Goal: Task Accomplishment & Management: Manage account settings

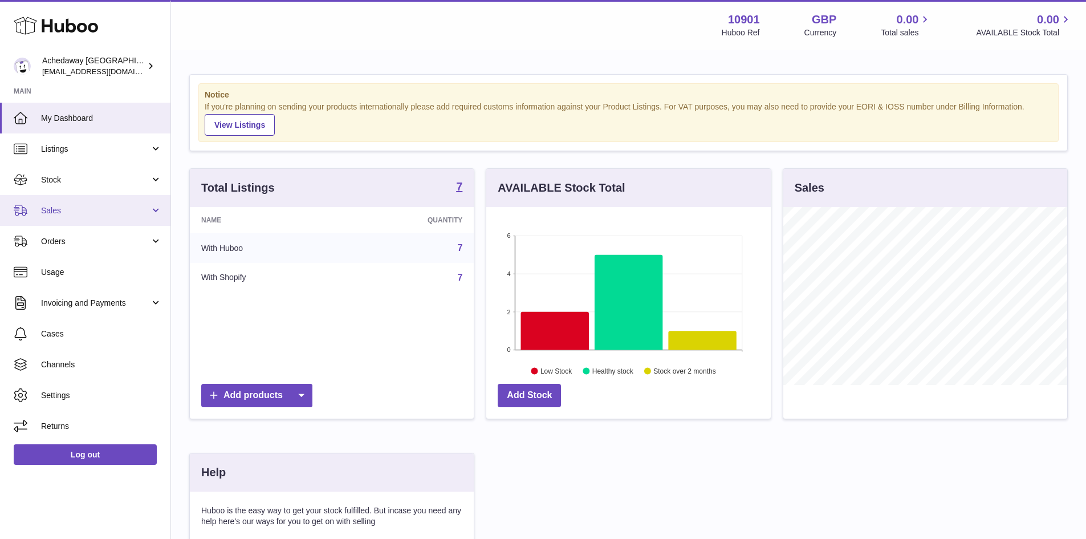
scroll to position [178, 285]
click at [104, 180] on span "Stock" at bounding box center [95, 179] width 109 height 11
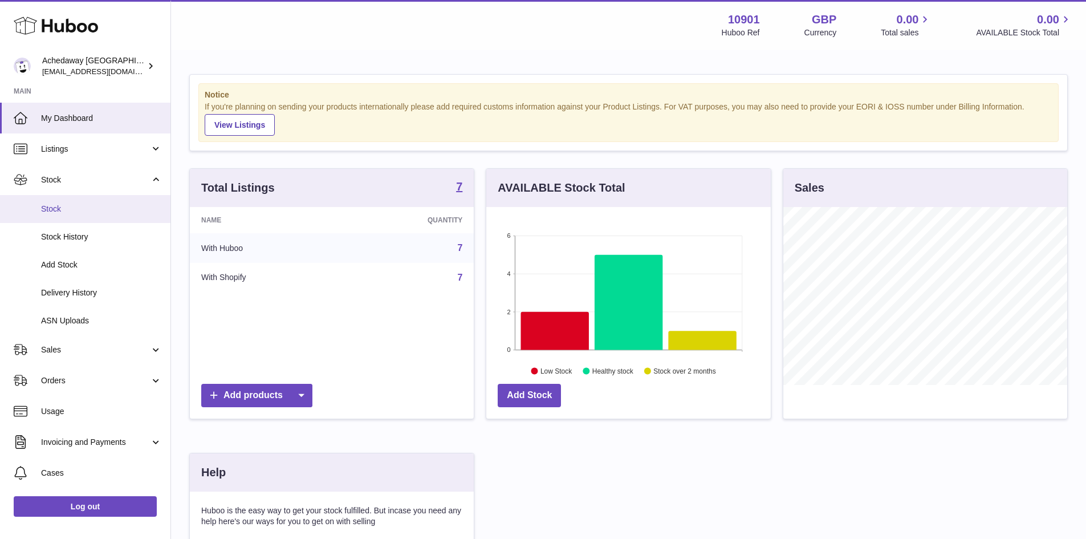
click at [106, 207] on span "Stock" at bounding box center [101, 209] width 121 height 11
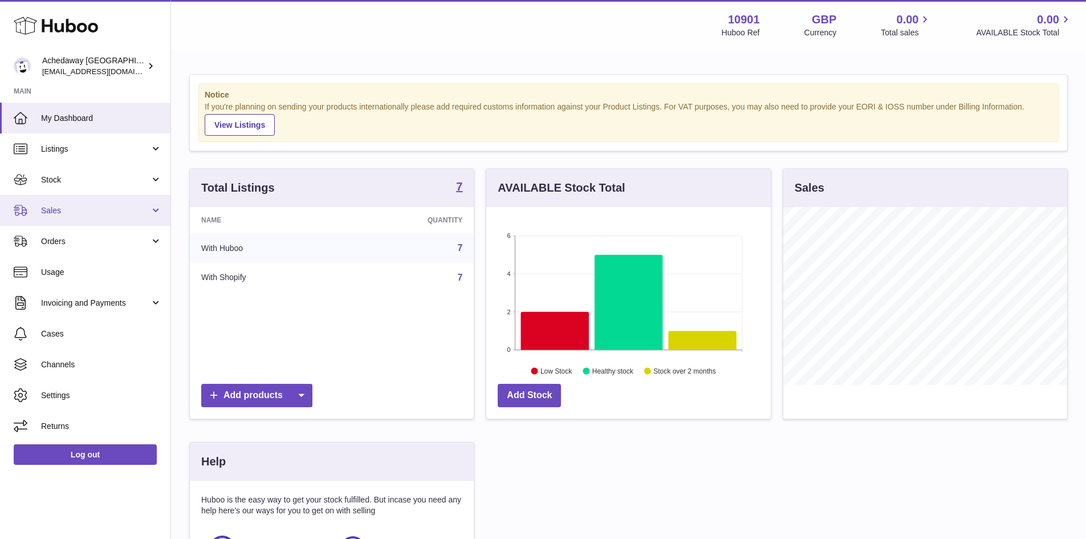
scroll to position [178, 285]
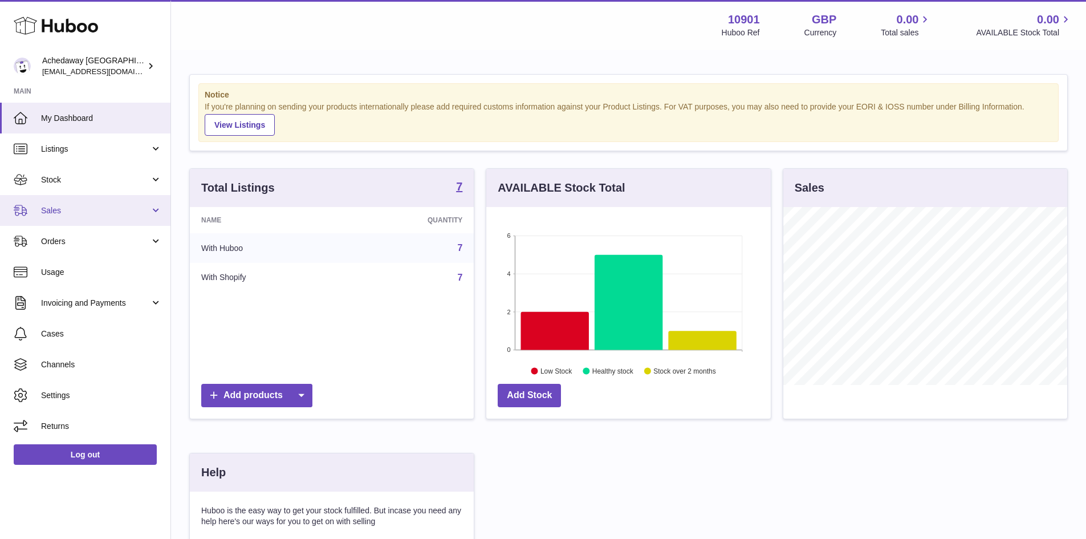
click at [99, 195] on link "Sales" at bounding box center [85, 210] width 170 height 31
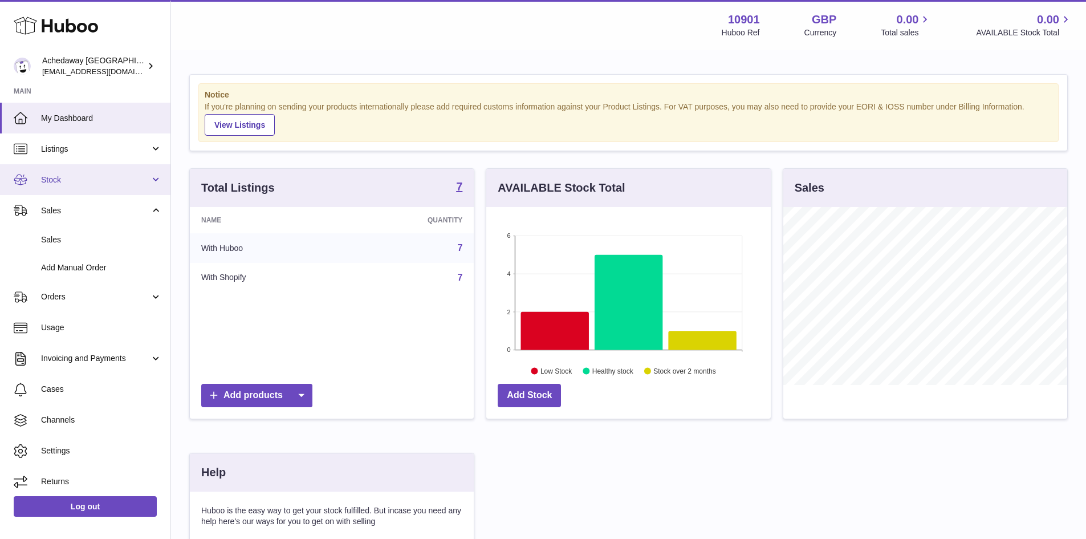
click at [99, 190] on link "Stock" at bounding box center [85, 179] width 170 height 31
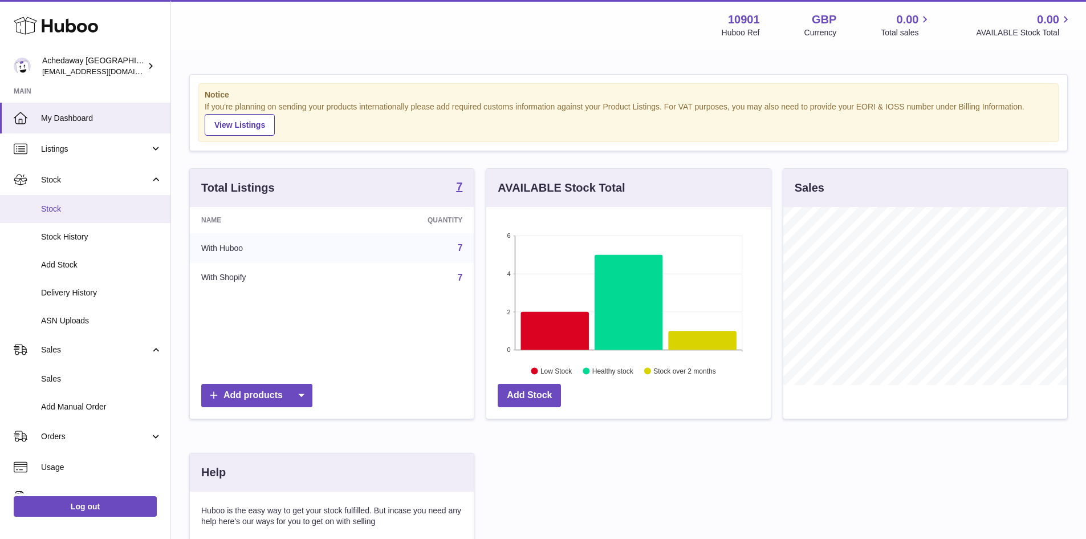
click at [99, 205] on span "Stock" at bounding box center [101, 209] width 121 height 11
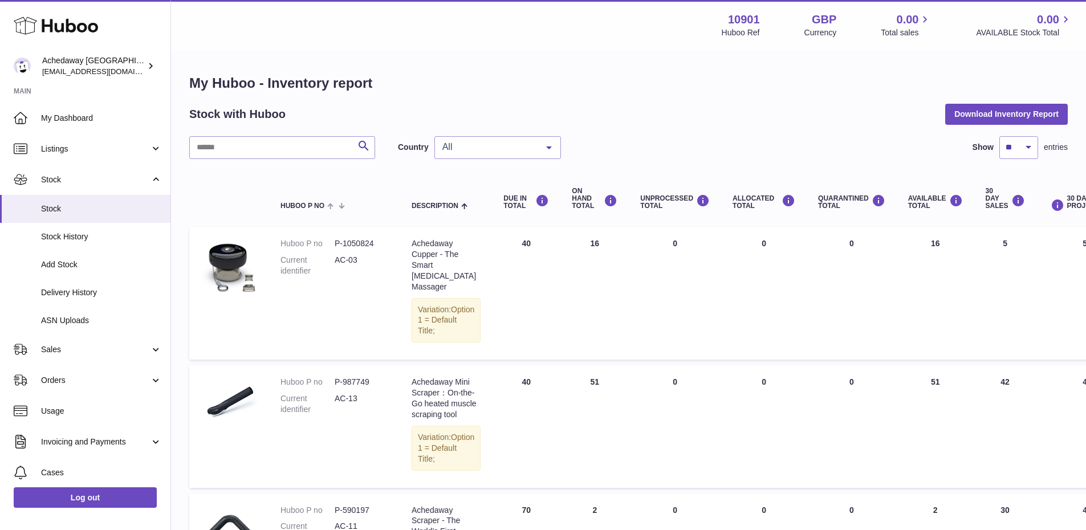
click at [456, 151] on span "All" at bounding box center [489, 146] width 98 height 11
click at [473, 212] on span "ES" at bounding box center [497, 216] width 125 height 23
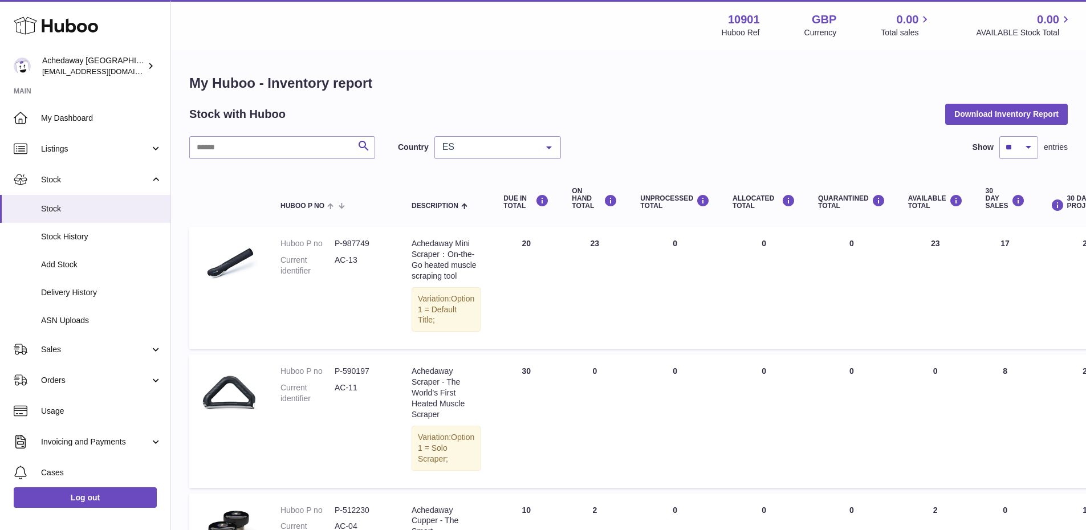
click at [482, 151] on span "ES" at bounding box center [489, 146] width 98 height 11
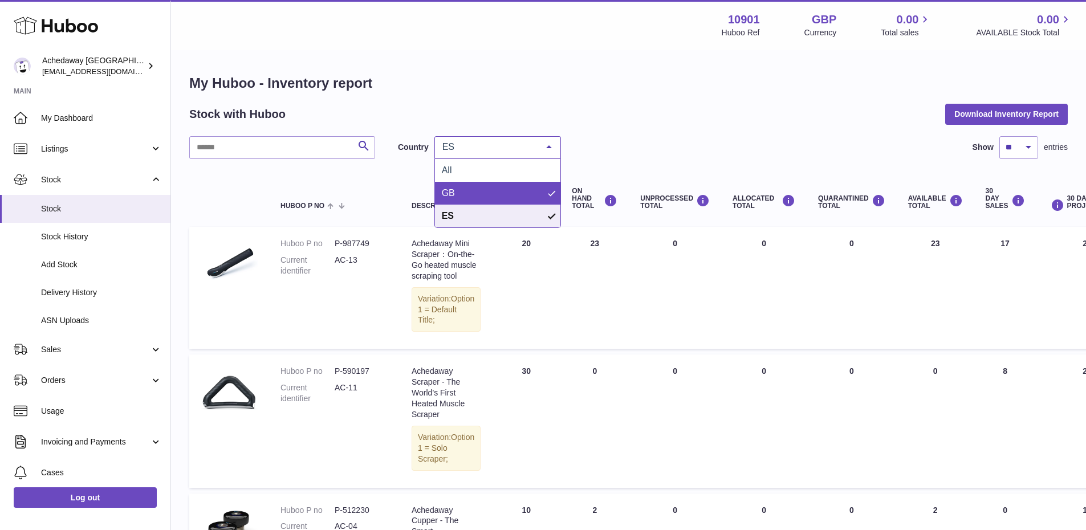
click at [481, 191] on span "GB" at bounding box center [497, 193] width 125 height 23
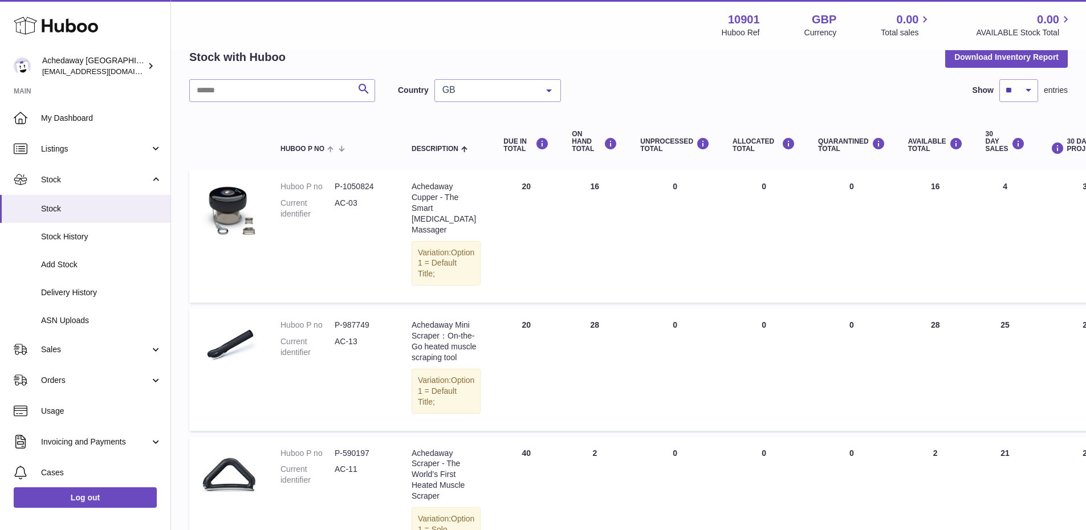
scroll to position [114, 0]
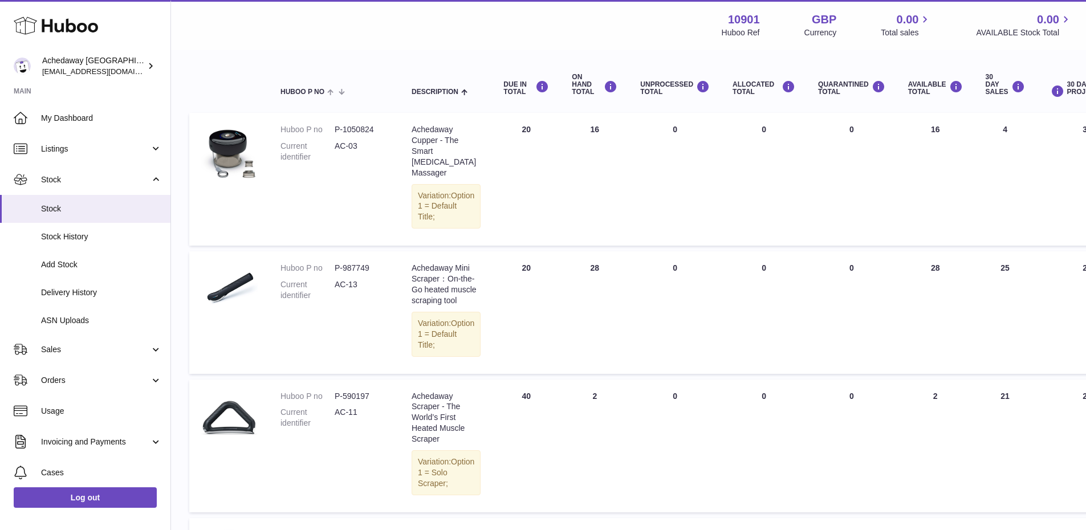
drag, startPoint x: 594, startPoint y: 425, endPoint x: 567, endPoint y: 427, distance: 27.4
click at [567, 427] on td "ON HAND Total 2" at bounding box center [595, 446] width 68 height 133
click at [130, 172] on link "Stock" at bounding box center [85, 179] width 170 height 31
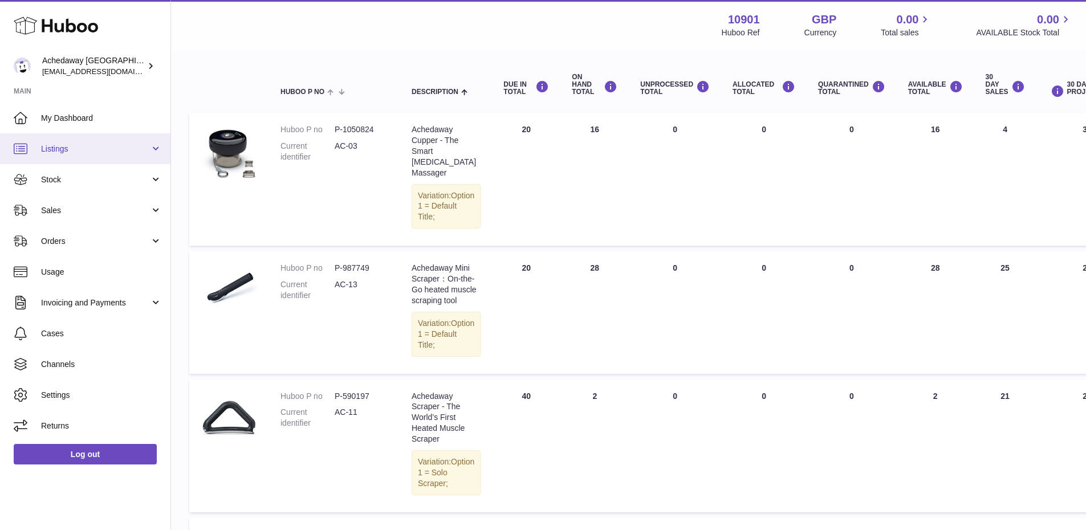
click at [130, 147] on span "Listings" at bounding box center [95, 149] width 109 height 11
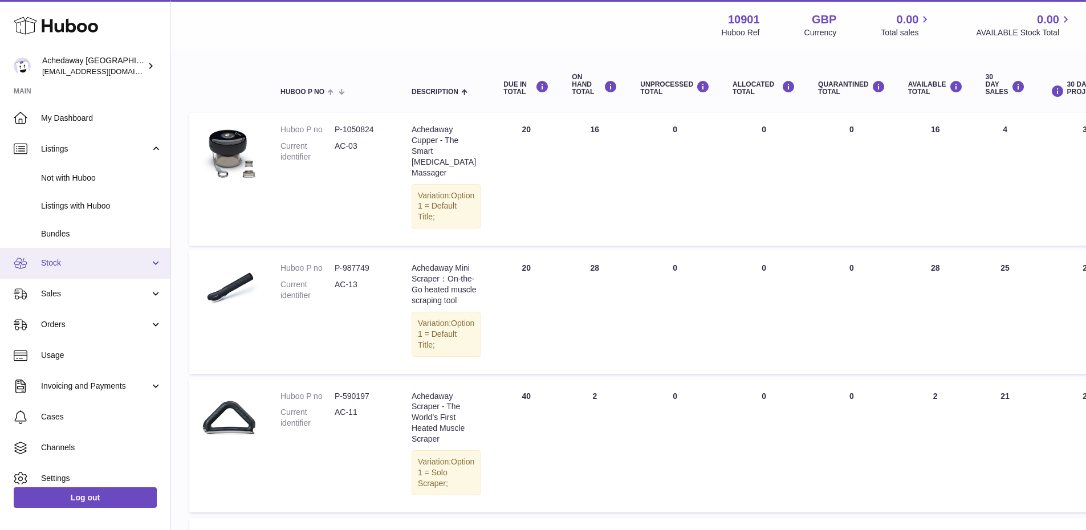
click at [111, 257] on link "Stock" at bounding box center [85, 263] width 170 height 31
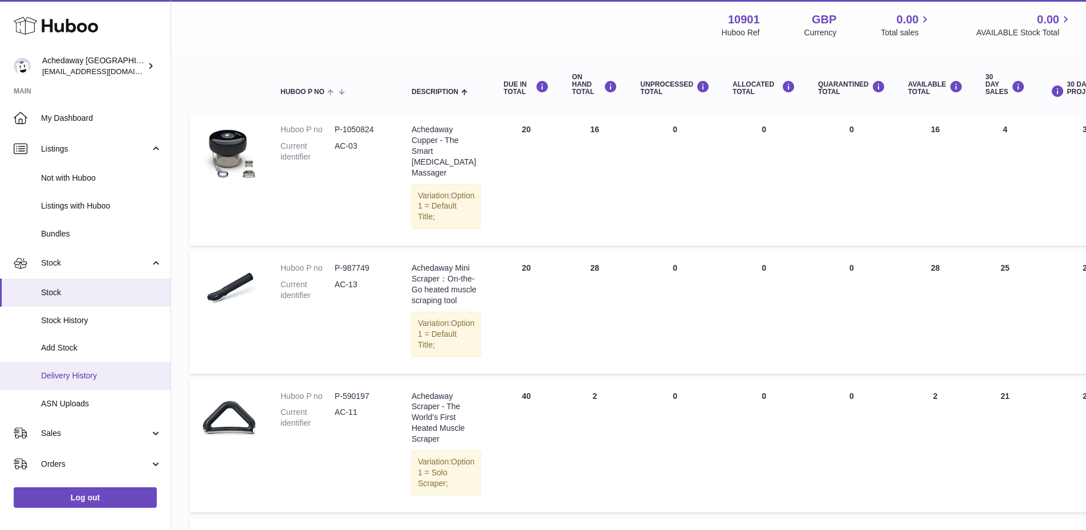
click at [84, 376] on span "Delivery History" at bounding box center [101, 376] width 121 height 11
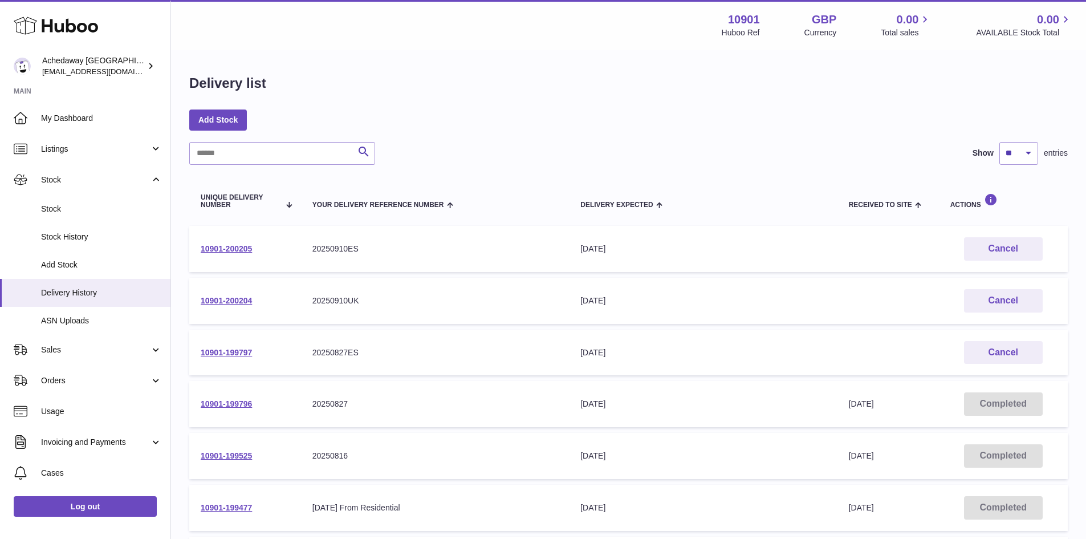
scroll to position [57, 0]
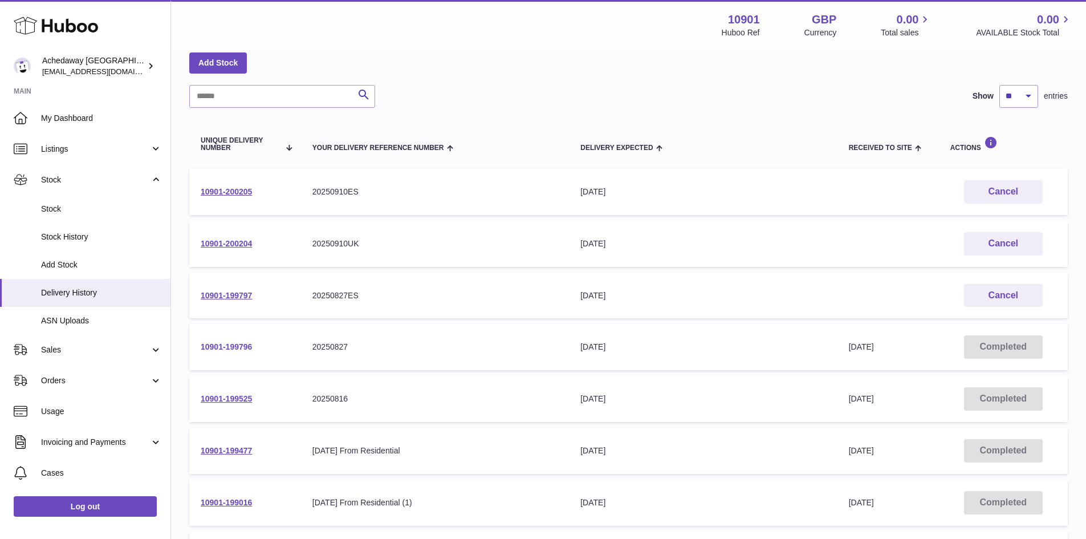
click at [232, 343] on link "10901-199796" at bounding box center [226, 346] width 51 height 9
click at [237, 399] on link "10901-199525" at bounding box center [226, 398] width 51 height 9
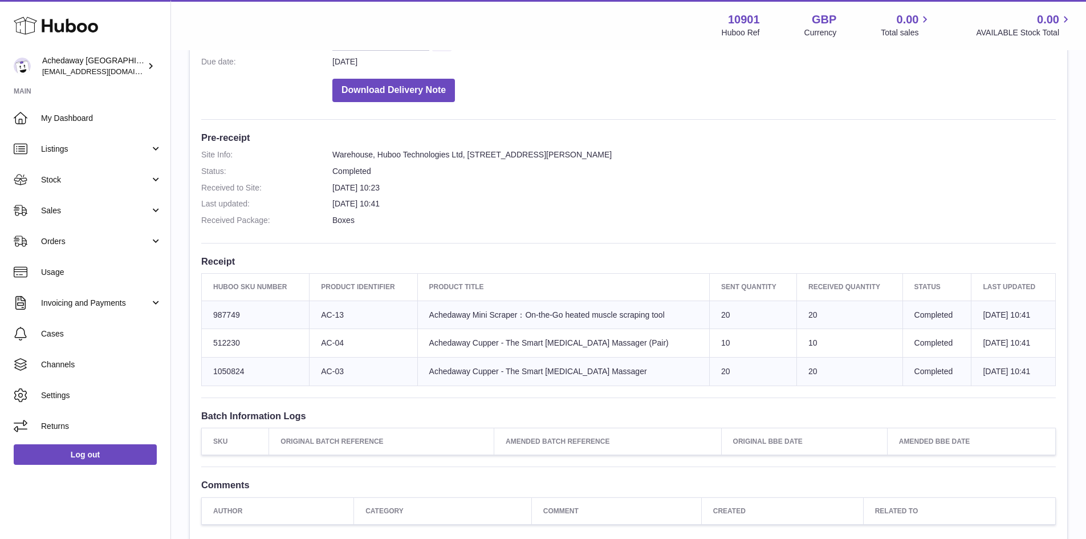
scroll to position [228, 0]
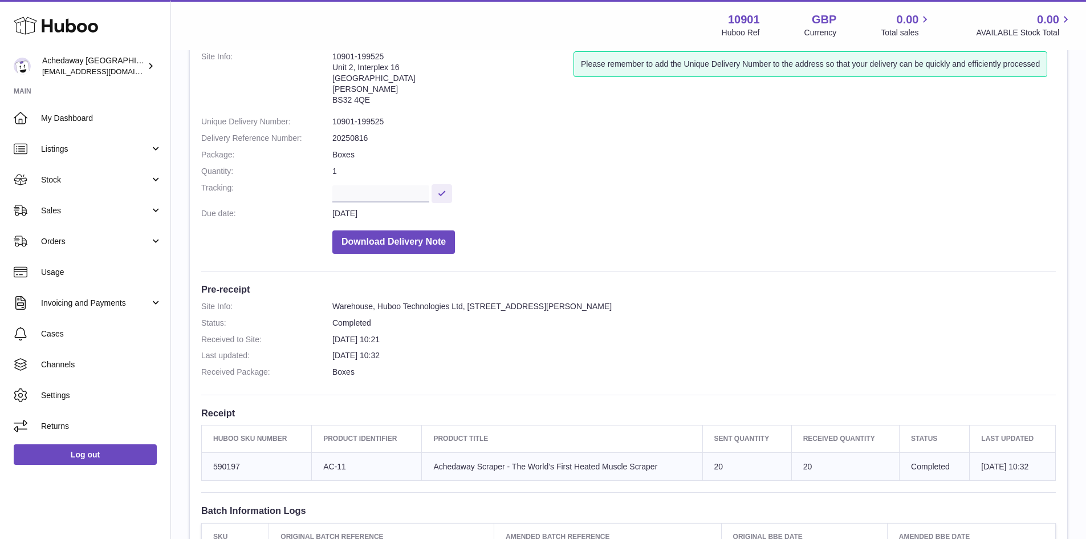
scroll to position [171, 0]
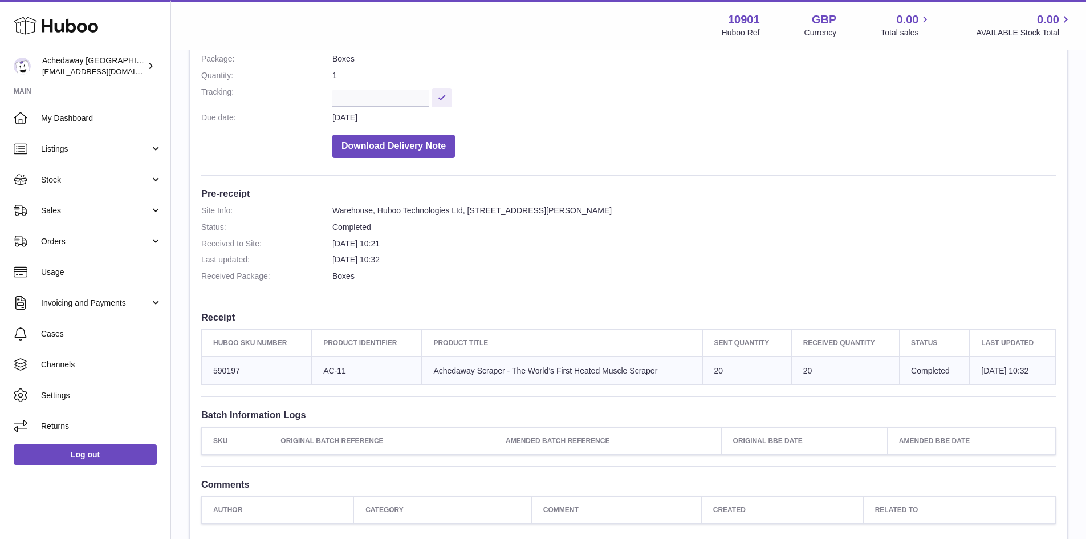
click at [492, 366] on td "Product title Achedaway Scraper - The World’s First Heated Muscle Scraper" at bounding box center [562, 370] width 281 height 29
click at [77, 186] on link "Stock" at bounding box center [85, 179] width 170 height 31
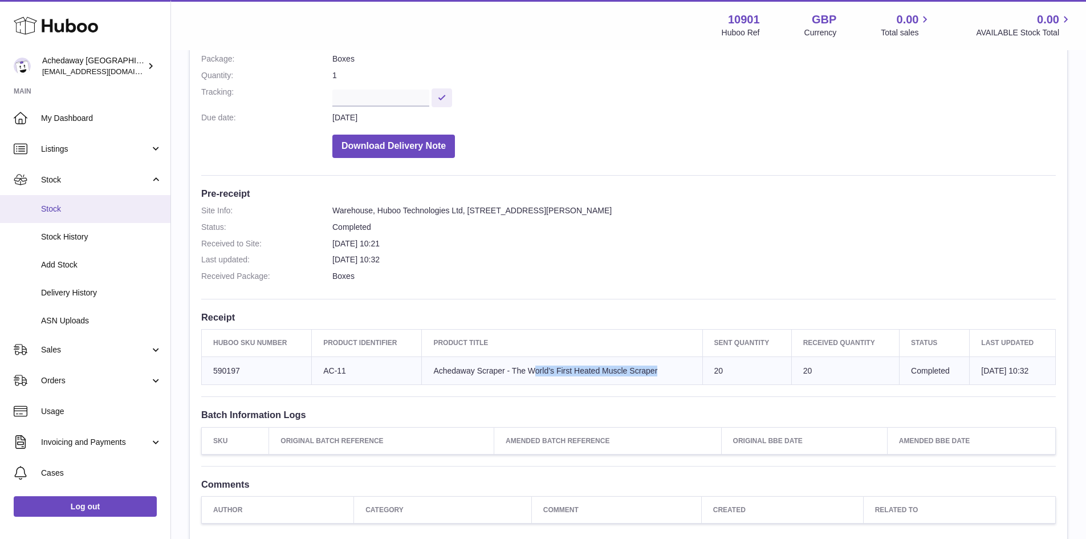
click at [95, 213] on span "Stock" at bounding box center [101, 209] width 121 height 11
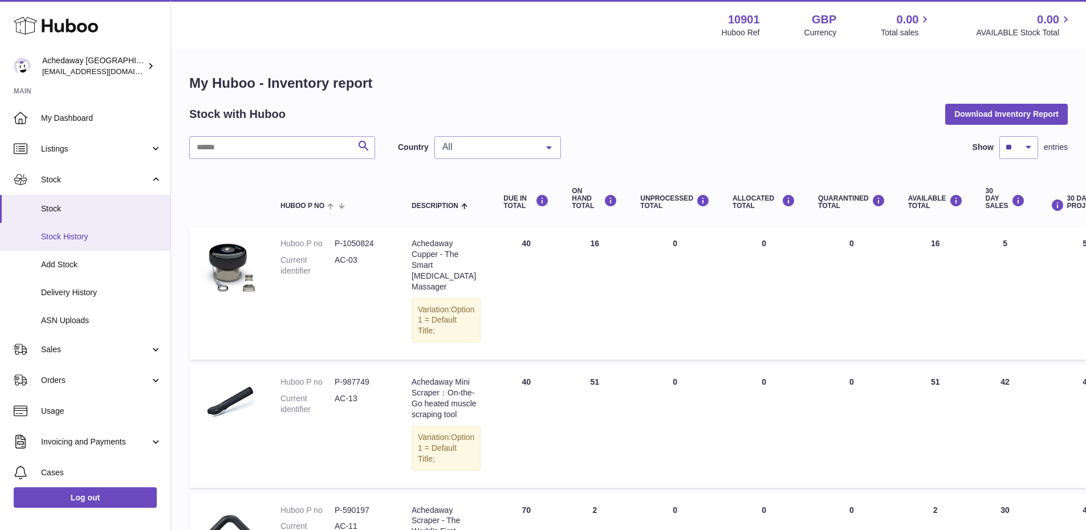
click at [75, 230] on link "Stock History" at bounding box center [85, 237] width 170 height 28
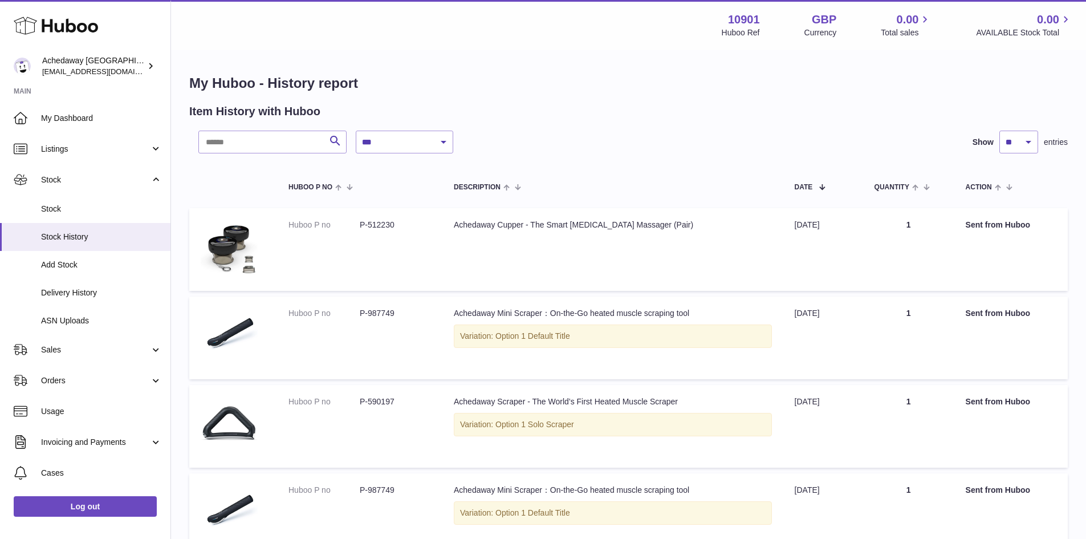
click at [455, 145] on div "**********" at bounding box center [661, 142] width 611 height 23
click at [384, 143] on select "**********" at bounding box center [405, 142] width 98 height 23
select select "*"
click at [356, 131] on select "**********" at bounding box center [405, 142] width 98 height 23
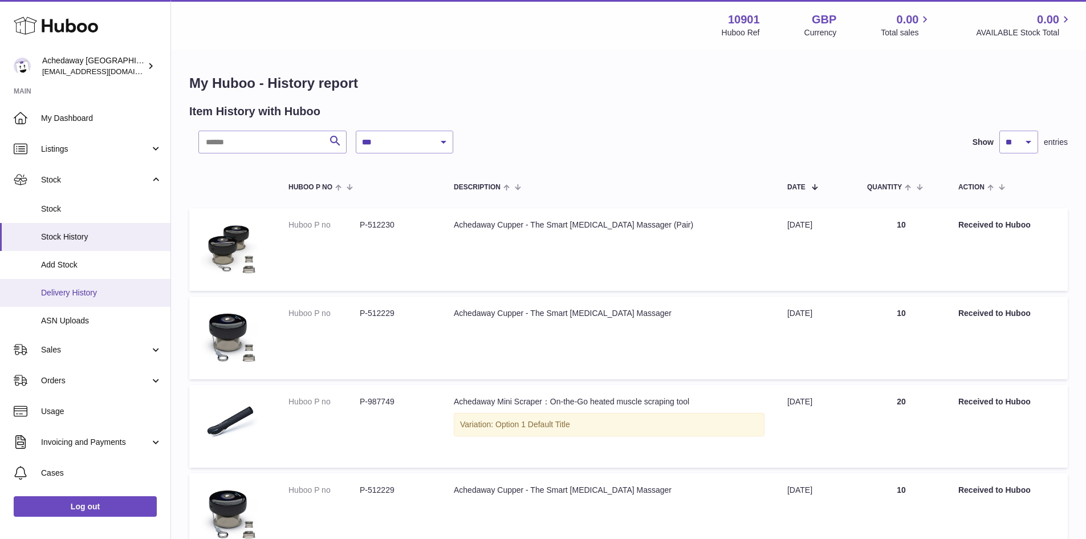
click at [113, 281] on link "Delivery History" at bounding box center [85, 293] width 170 height 28
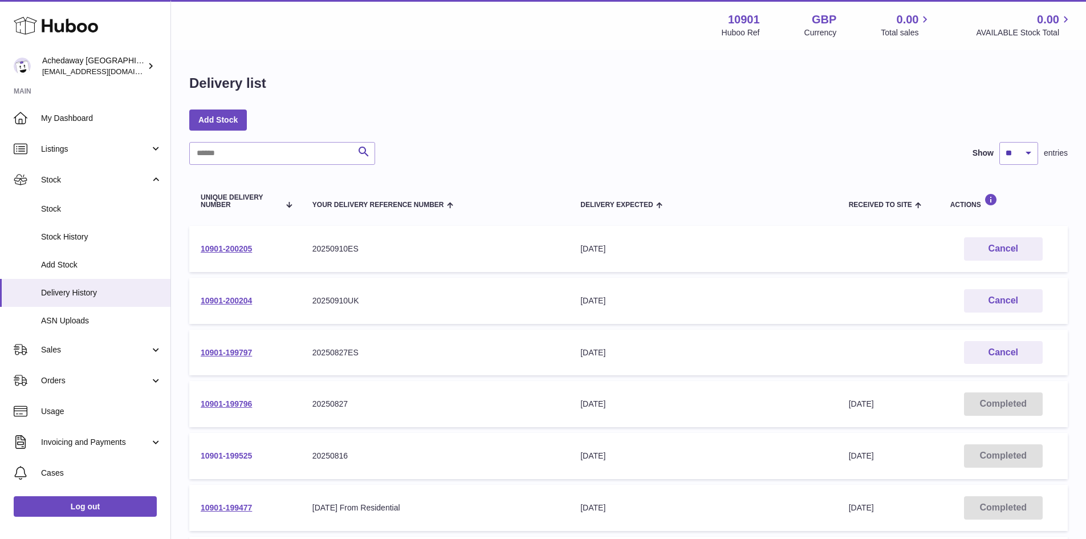
click at [230, 453] on link "10901-199525" at bounding box center [226, 455] width 51 height 9
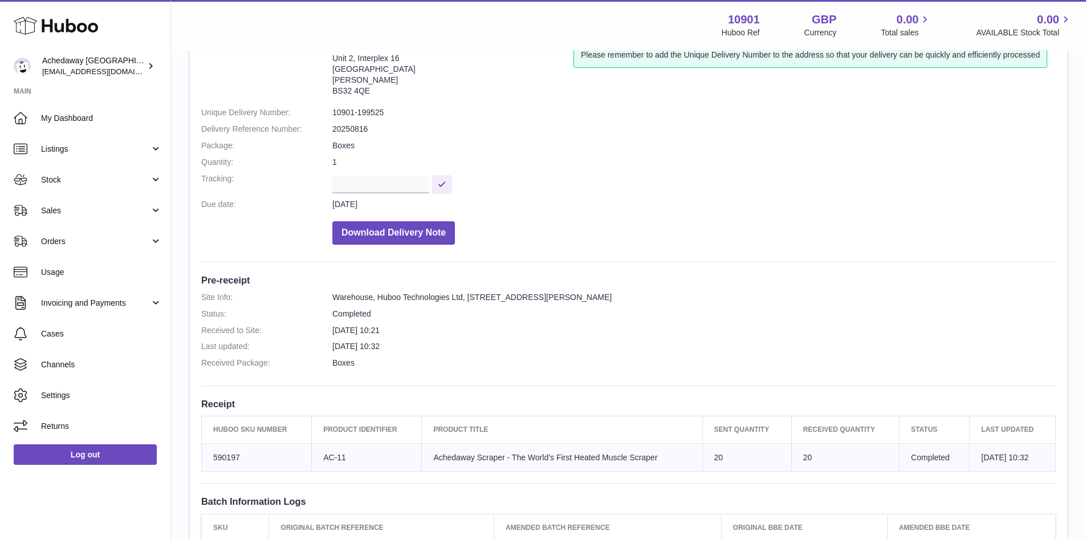
scroll to position [228, 0]
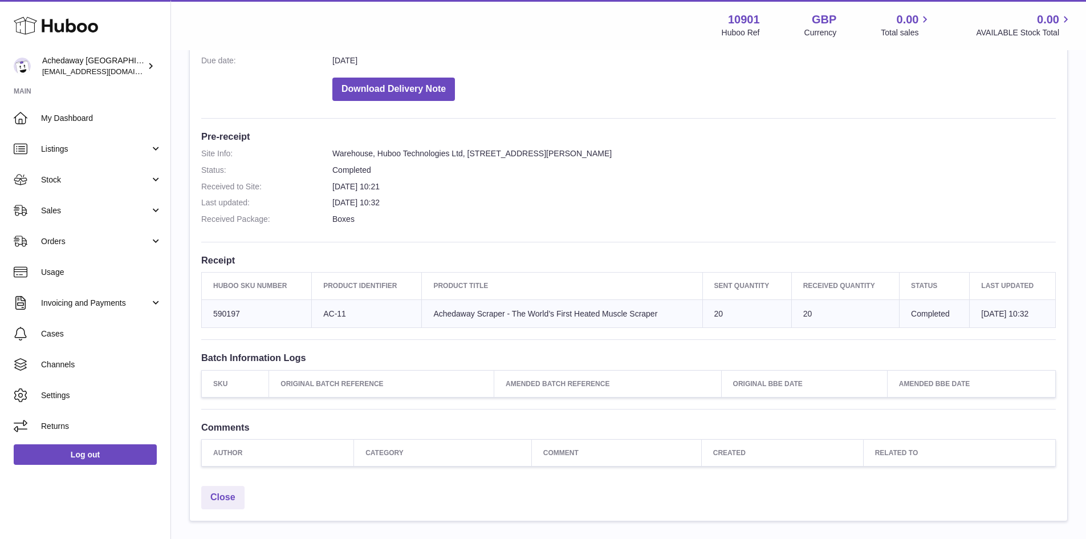
click at [973, 309] on td "26th Aug 2025 10:32" at bounding box center [1013, 313] width 86 height 29
click at [703, 312] on td "Sent Quantity 20" at bounding box center [747, 313] width 89 height 29
click at [135, 217] on link "Sales" at bounding box center [85, 210] width 170 height 31
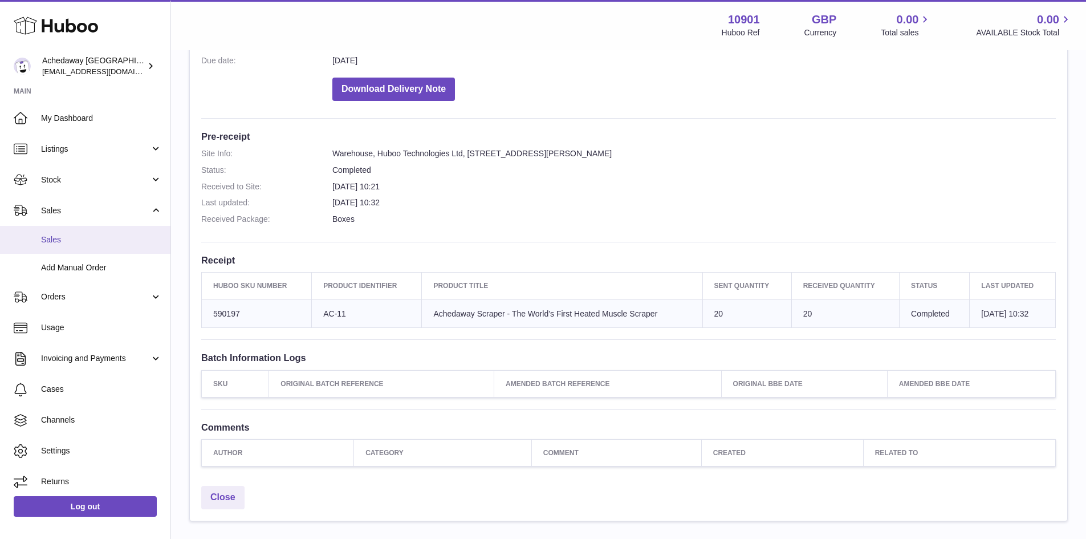
click at [124, 229] on link "Sales" at bounding box center [85, 240] width 170 height 28
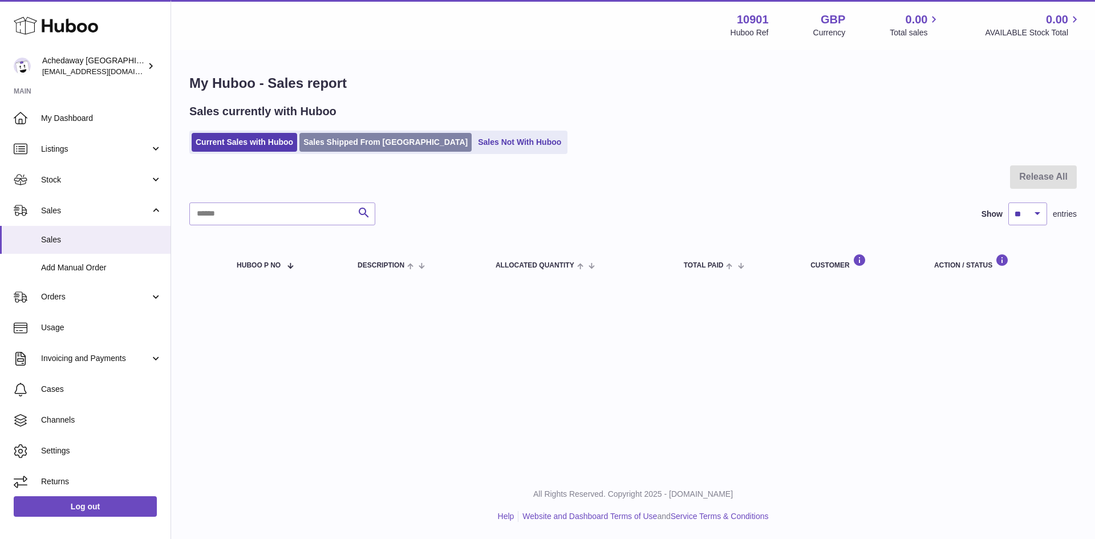
click at [349, 143] on link "Sales Shipped From [GEOGRAPHIC_DATA]" at bounding box center [385, 142] width 172 height 19
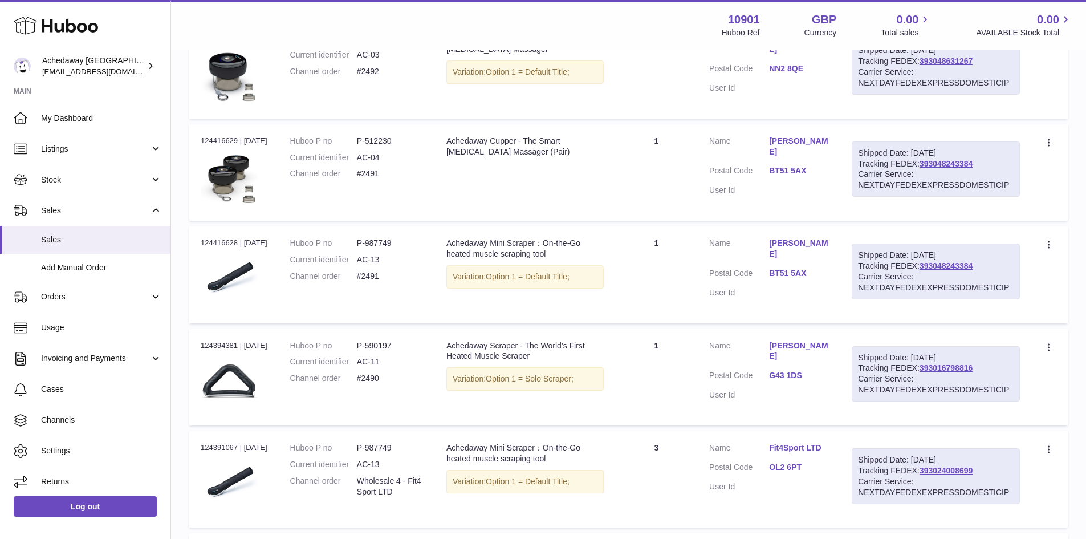
scroll to position [684, 0]
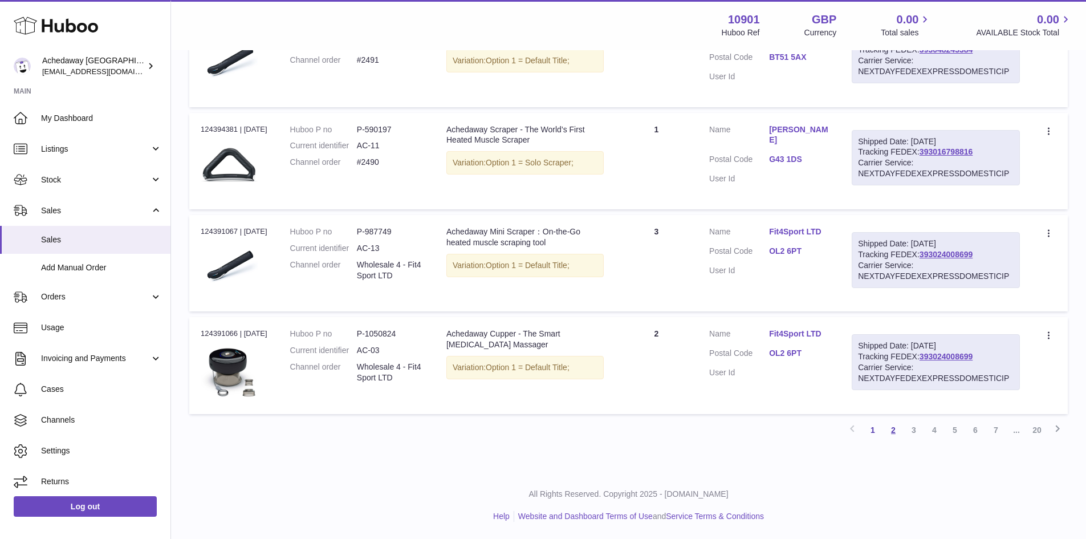
click at [891, 427] on link "2" at bounding box center [893, 430] width 21 height 21
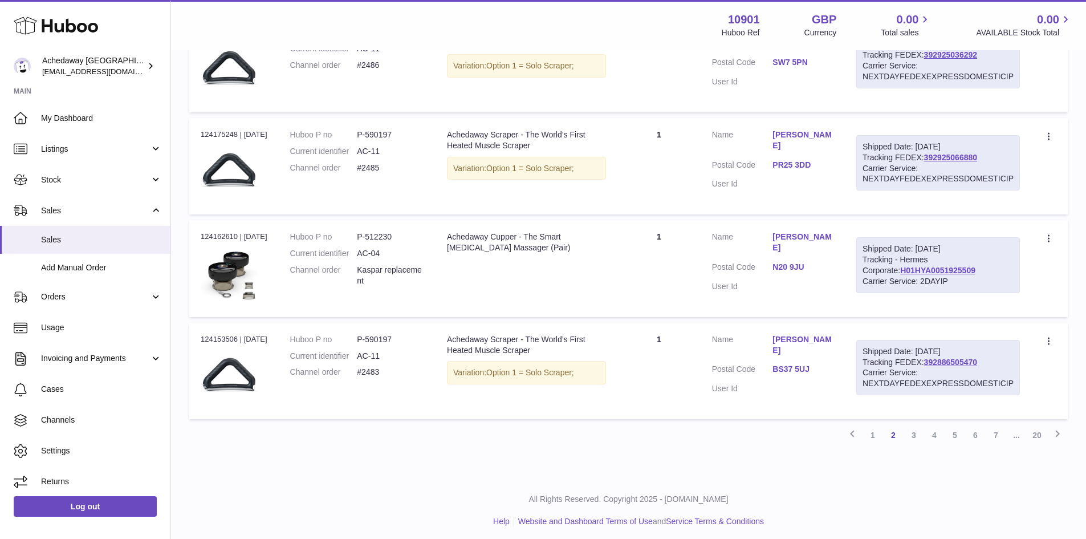
scroll to position [874, 0]
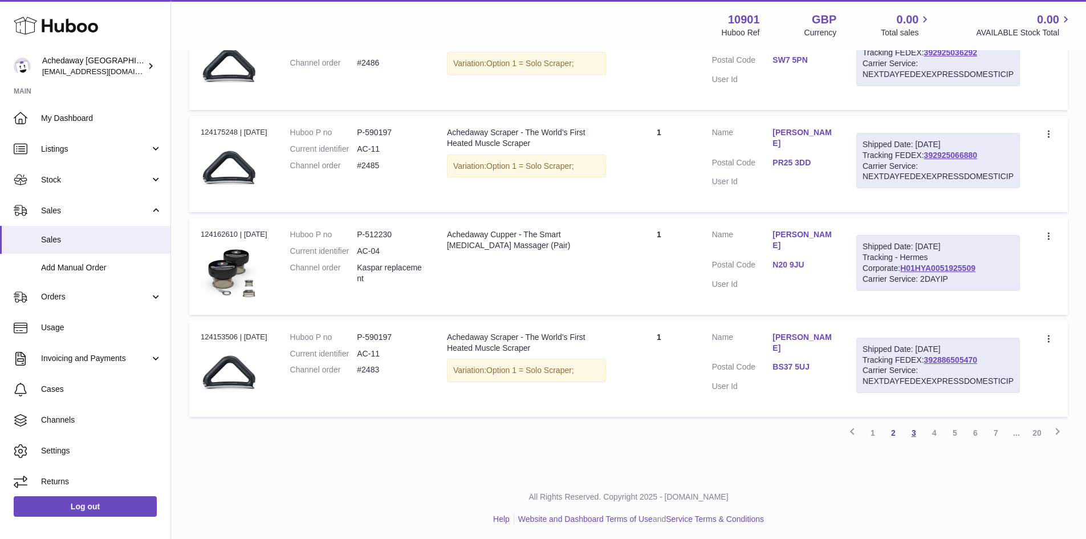
click at [912, 431] on link "3" at bounding box center [914, 433] width 21 height 21
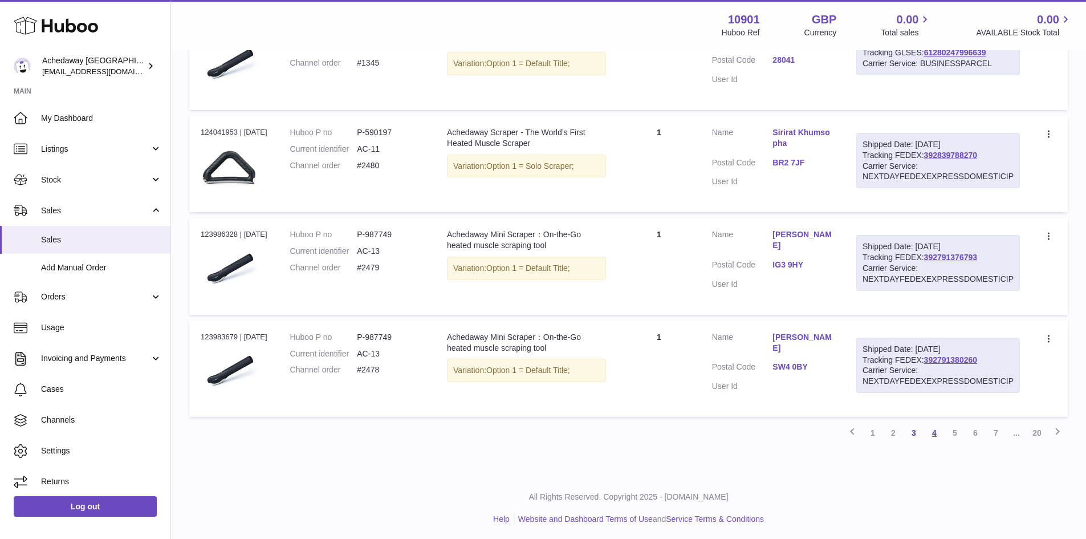
click at [928, 426] on link "4" at bounding box center [934, 433] width 21 height 21
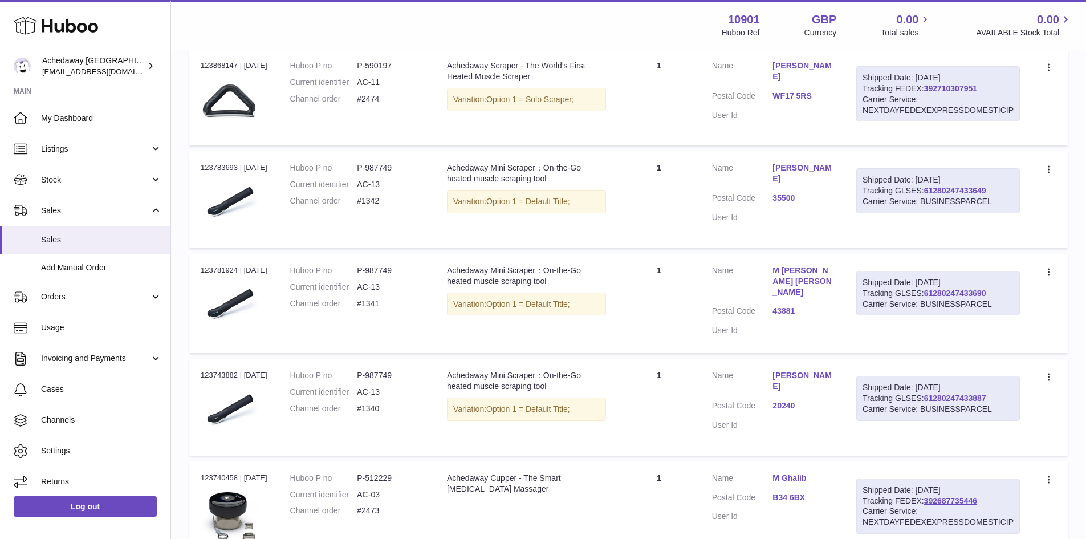
scroll to position [874, 0]
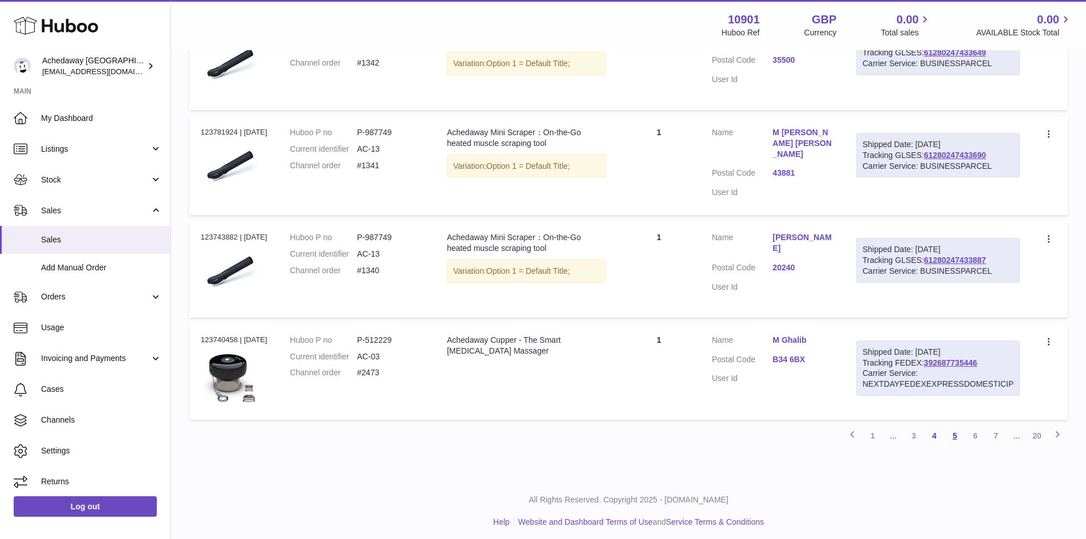
click at [955, 431] on link "5" at bounding box center [955, 435] width 21 height 21
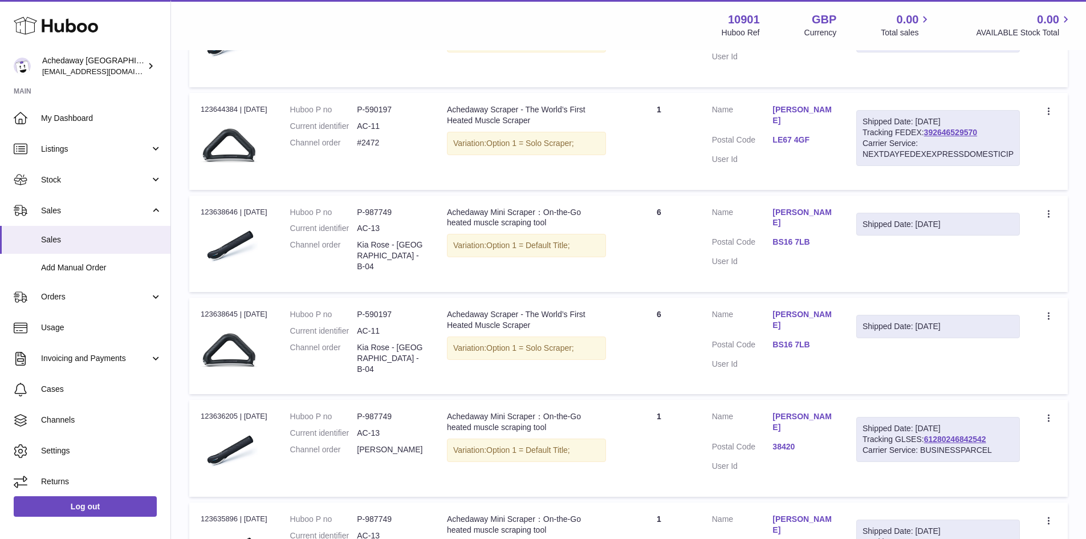
scroll to position [51, 0]
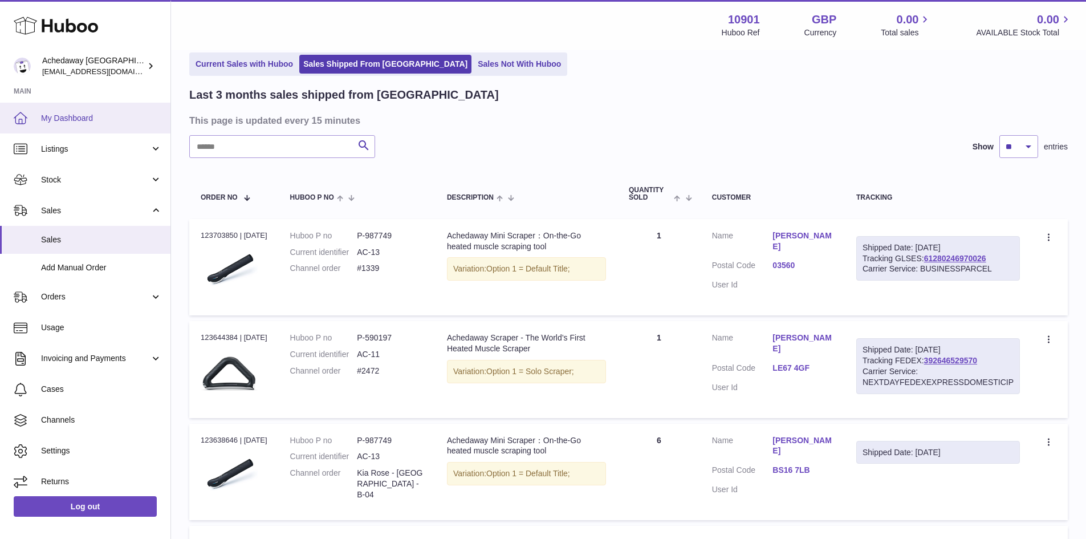
click at [72, 113] on span "My Dashboard" at bounding box center [101, 118] width 121 height 11
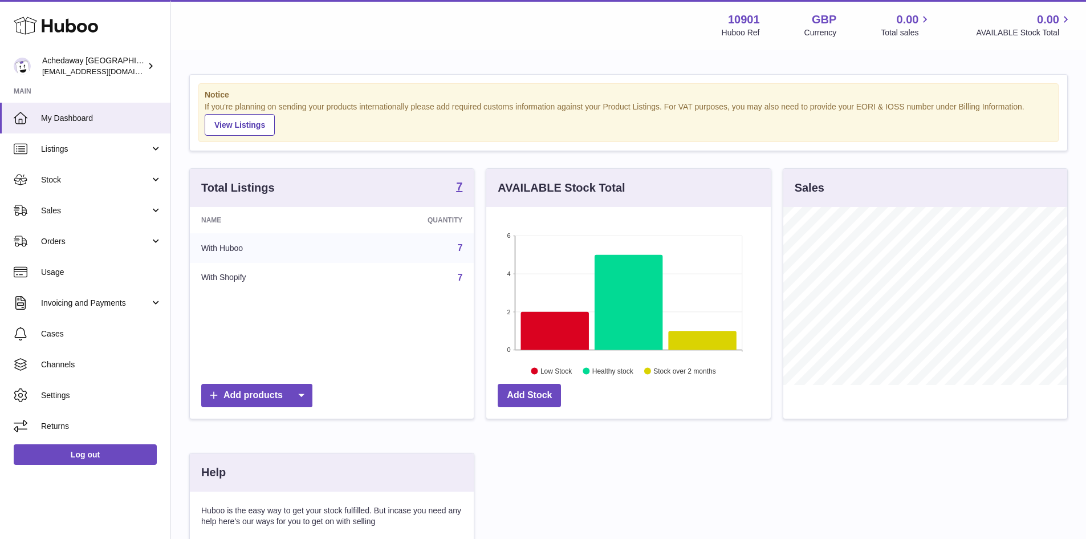
scroll to position [178, 285]
click at [124, 215] on span "Sales" at bounding box center [95, 210] width 109 height 11
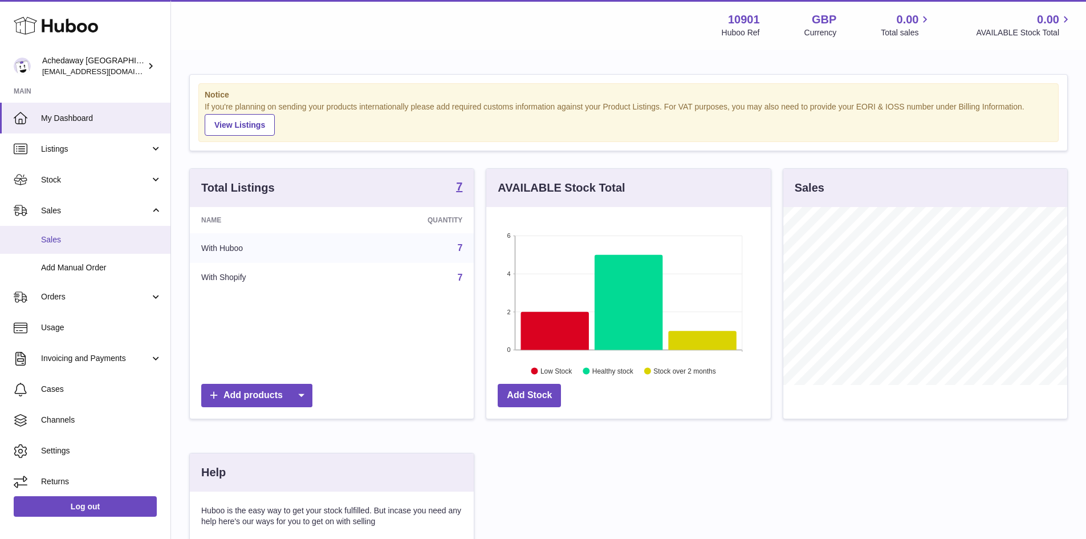
click at [127, 233] on link "Sales" at bounding box center [85, 240] width 170 height 28
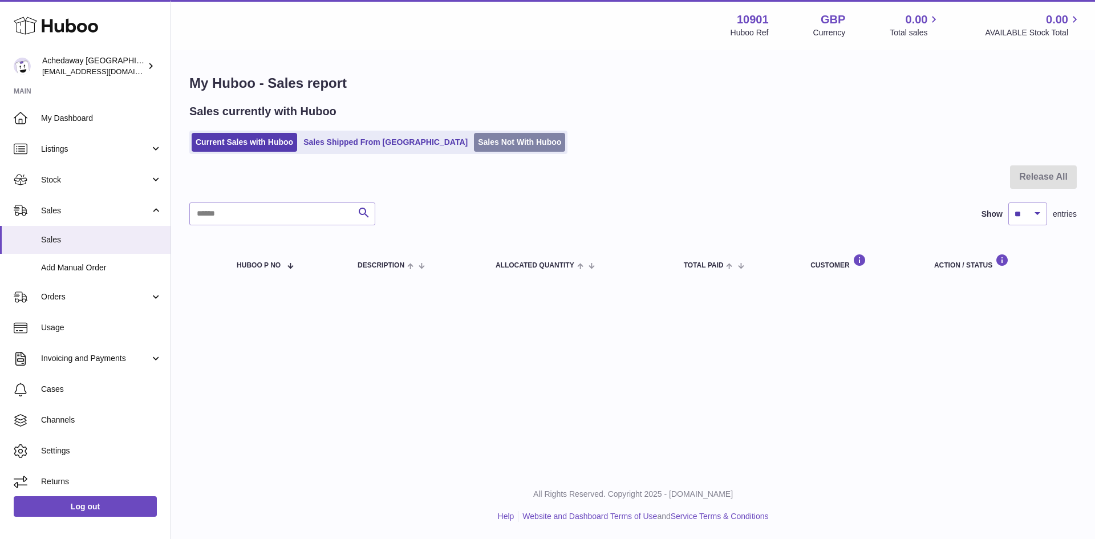
click at [474, 141] on link "Sales Not With Huboo" at bounding box center [519, 142] width 91 height 19
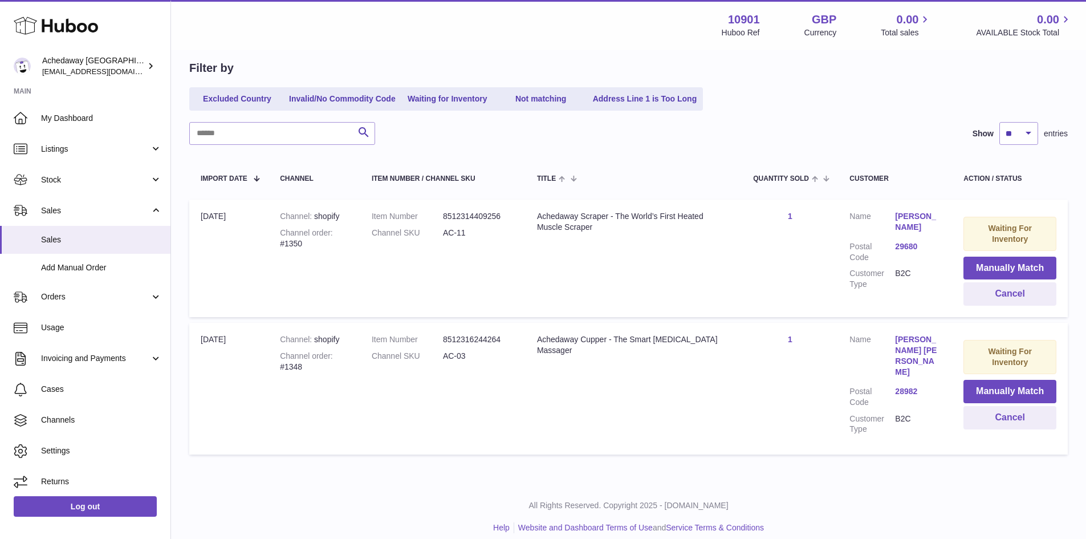
scroll to position [105, 0]
